Goal: Task Accomplishment & Management: Manage account settings

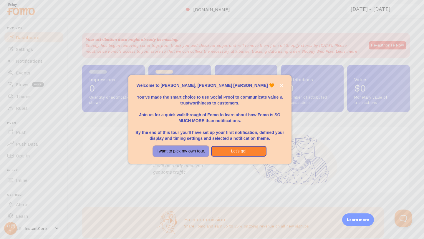
click at [197, 154] on button "I want to pick my own tour." at bounding box center [181, 151] width 56 height 11
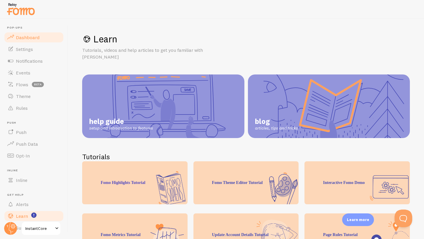
click at [33, 36] on span "Dashboard" at bounding box center [28, 37] width 24 height 6
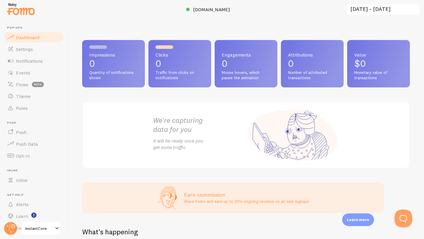
scroll to position [185, 0]
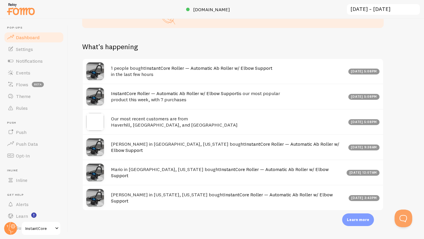
click at [157, 70] on link "InstantCore Roller — Automatic Ab Roller w/ Elbow Support" at bounding box center [208, 68] width 127 height 6
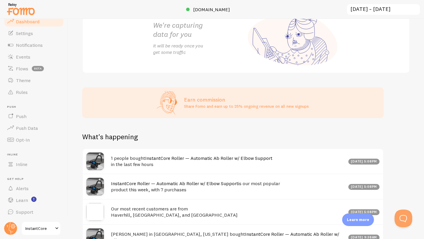
scroll to position [94, 0]
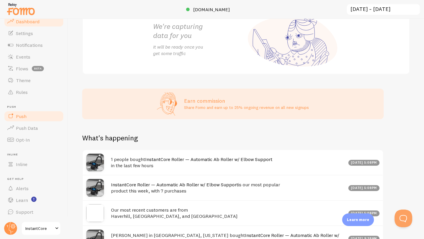
click at [35, 117] on link "Push" at bounding box center [34, 117] width 61 height 12
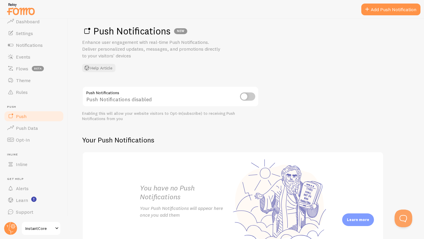
scroll to position [51, 0]
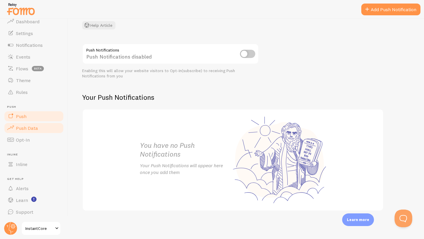
click at [31, 126] on span "Push Data" at bounding box center [27, 128] width 22 height 6
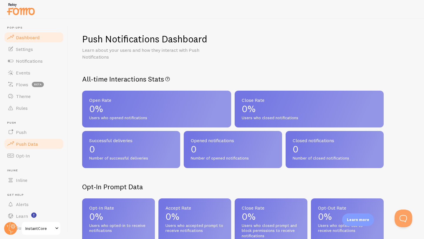
click at [34, 37] on span "Dashboard" at bounding box center [28, 37] width 24 height 6
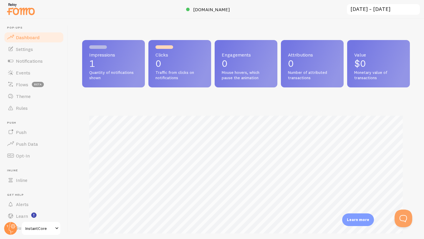
scroll to position [155, 328]
click at [88, 64] on div "Impressions 1 Quantity of notifications shown" at bounding box center [113, 63] width 63 height 47
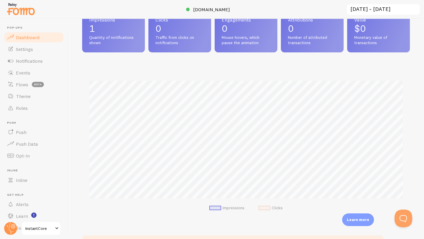
scroll to position [0, 0]
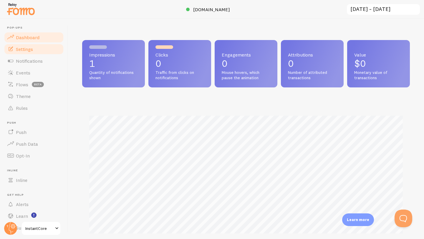
click at [24, 50] on span "Settings" at bounding box center [24, 49] width 17 height 6
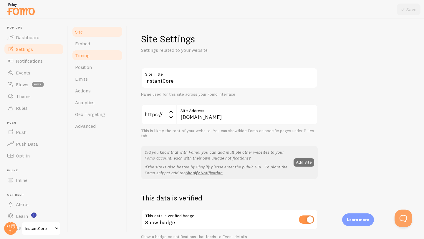
click at [99, 55] on link "Timing" at bounding box center [98, 56] width 52 height 12
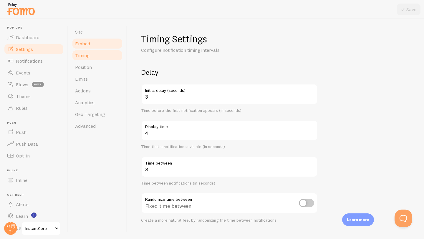
click at [99, 45] on link "Embed" at bounding box center [98, 44] width 52 height 12
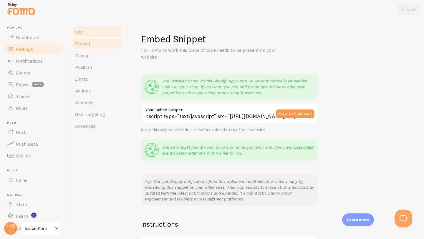
click at [97, 33] on link "Site" at bounding box center [98, 32] width 52 height 12
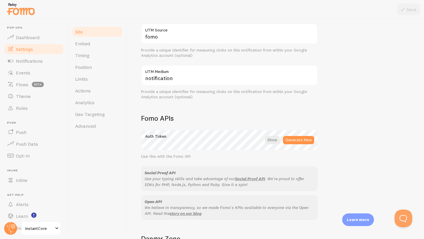
scroll to position [317, 0]
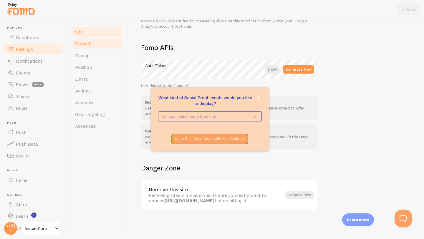
click at [102, 47] on link "Embed" at bounding box center [98, 44] width 52 height 12
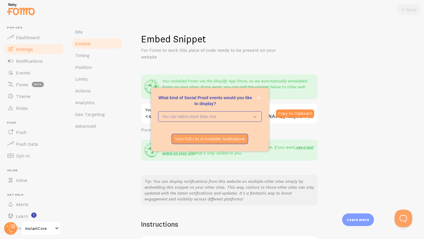
click at [262, 96] on div "What kind of Social Proof events would you like to display? You can select more…" at bounding box center [210, 120] width 118 height 64
click at [257, 98] on button "close," at bounding box center [259, 98] width 6 height 6
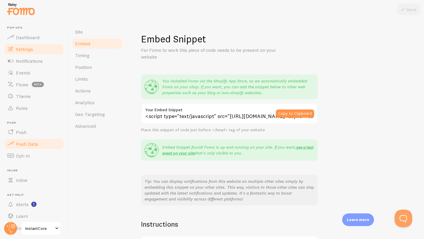
scroll to position [16, 0]
